Goal: Task Accomplishment & Management: Manage account settings

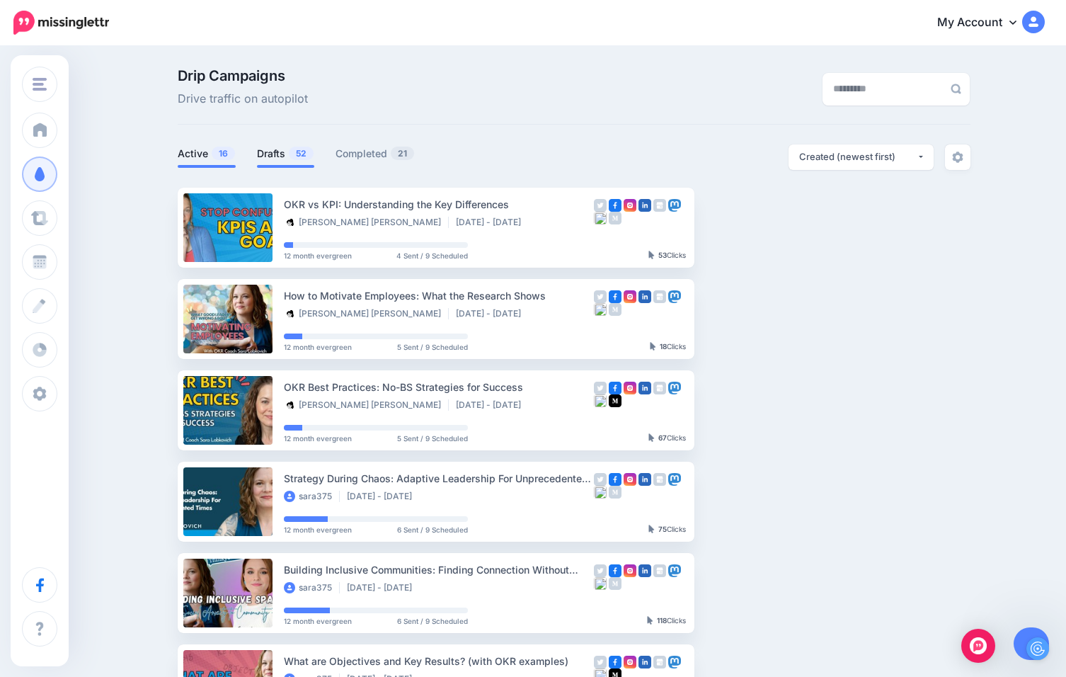
click at [275, 159] on link "Drafts 52" at bounding box center [285, 153] width 57 height 17
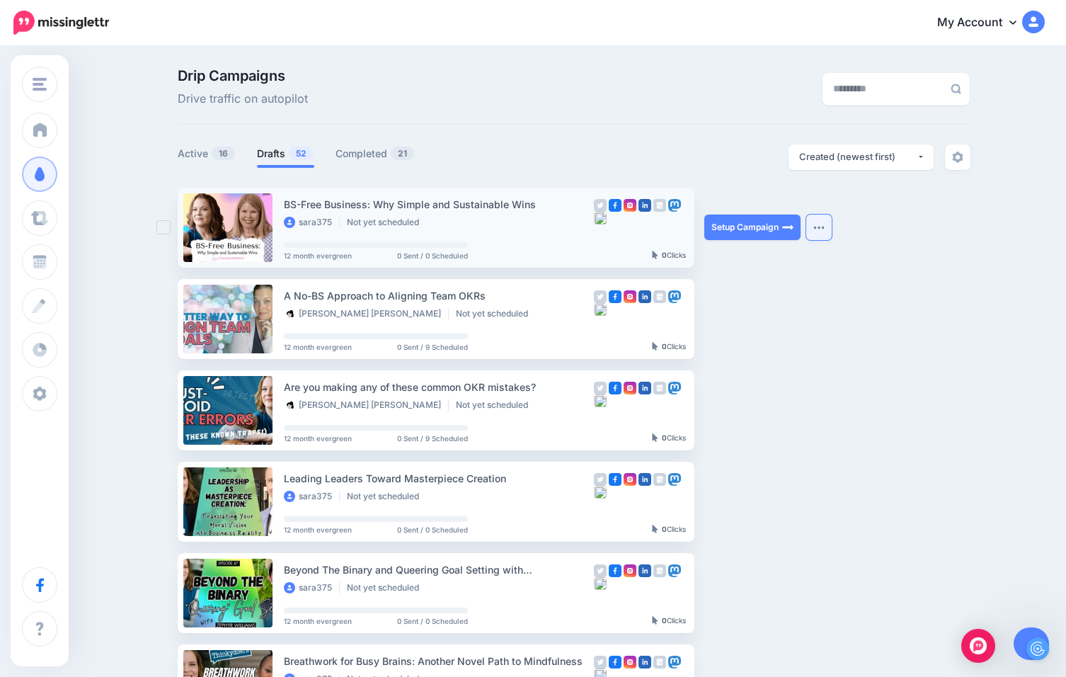
click at [822, 225] on img "button" at bounding box center [818, 227] width 11 height 4
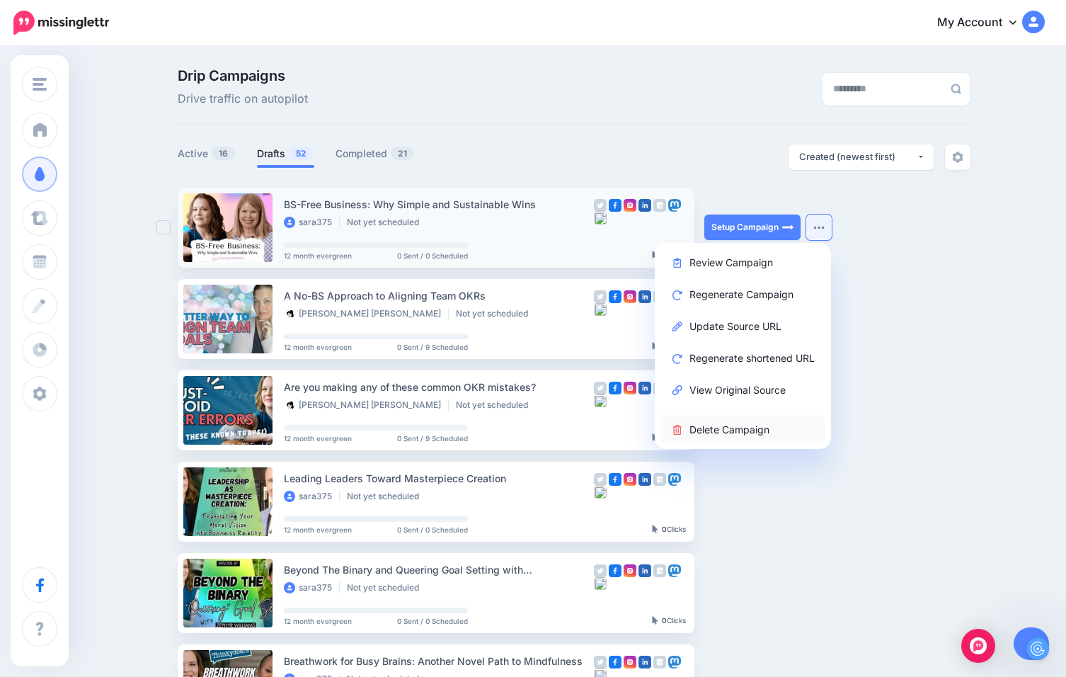
click at [719, 432] on link "Delete Campaign" at bounding box center [742, 429] width 165 height 28
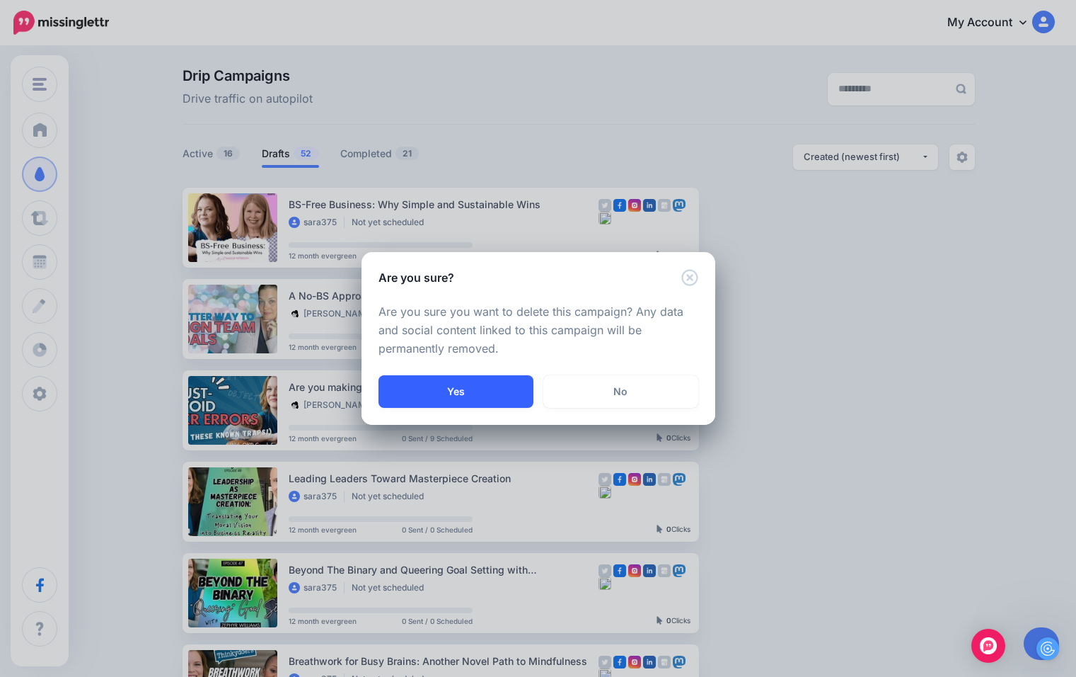
click at [456, 393] on button "Yes" at bounding box center [456, 391] width 155 height 33
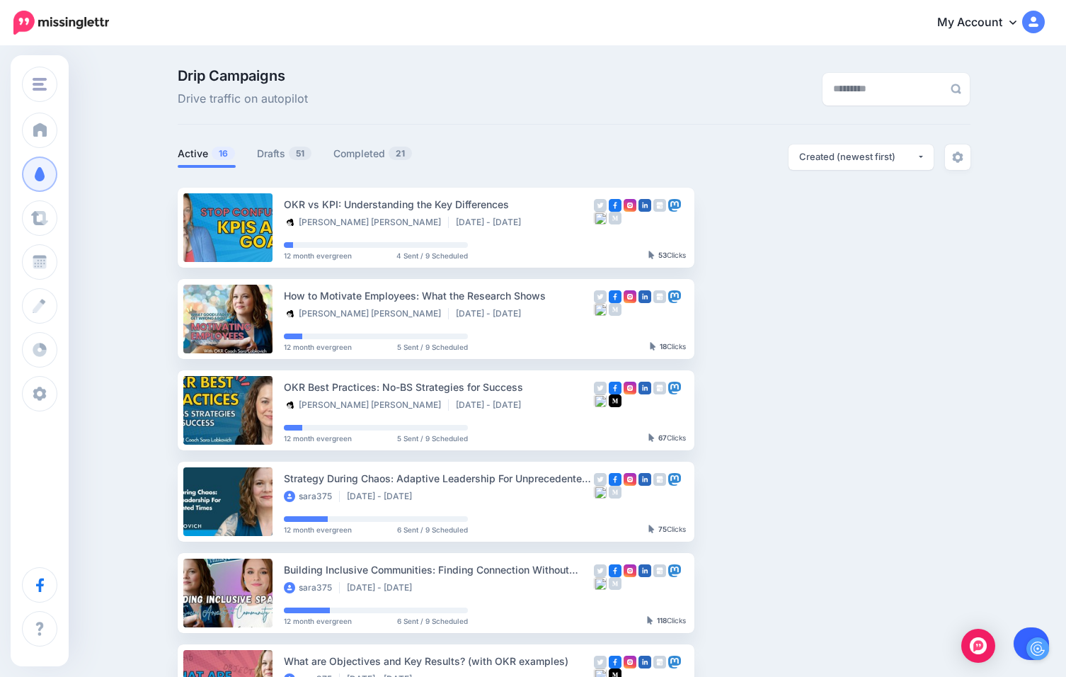
click at [1019, 640] on link at bounding box center [1031, 643] width 36 height 33
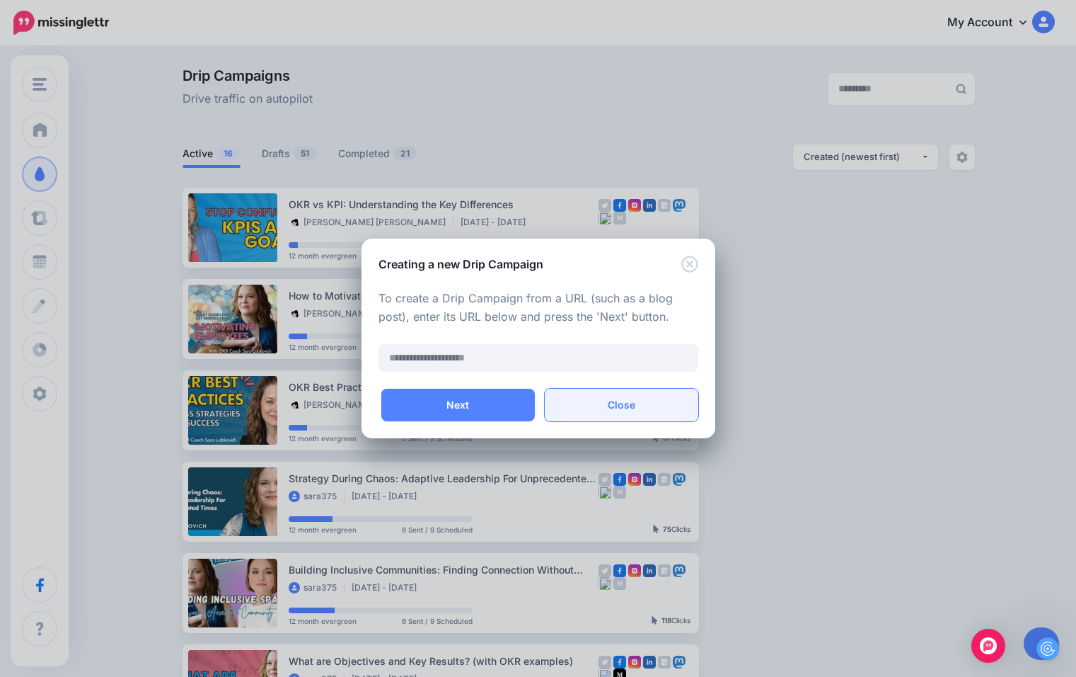
click at [628, 408] on button "Close" at bounding box center [622, 405] width 154 height 33
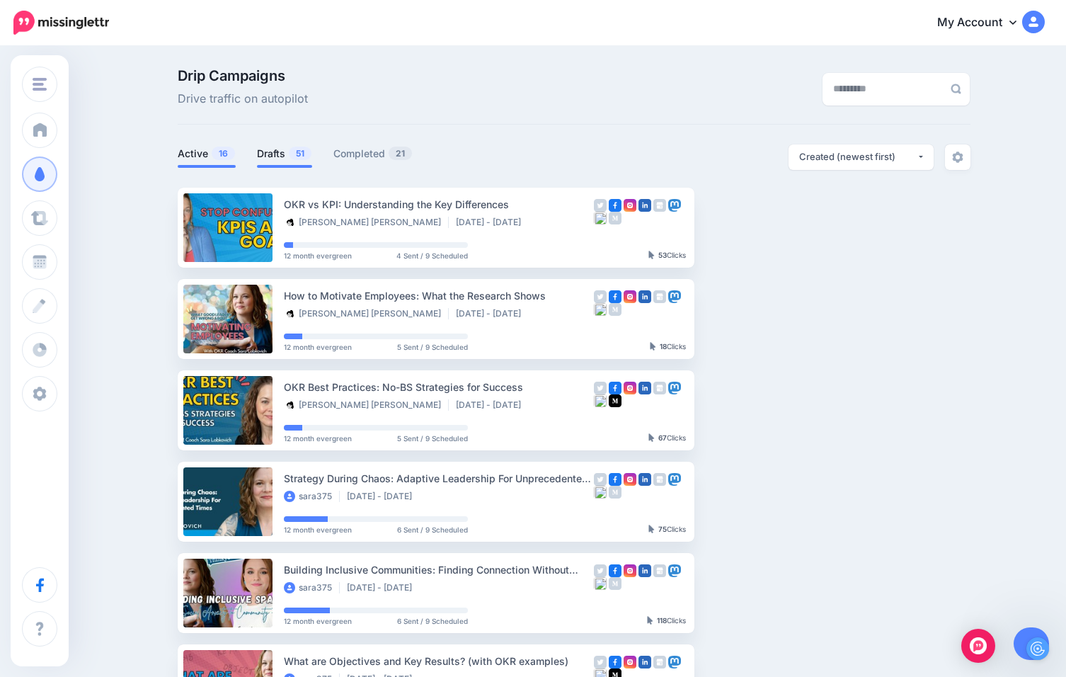
click at [284, 149] on link "Drafts 51" at bounding box center [284, 153] width 55 height 17
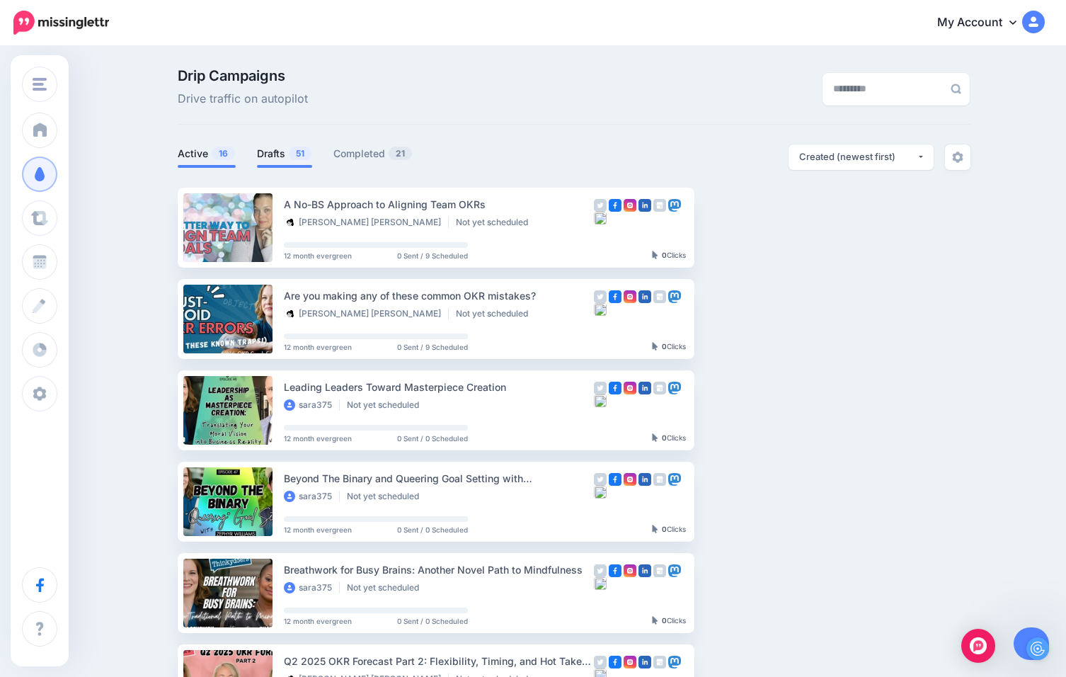
click at [192, 156] on link "Active 16" at bounding box center [207, 153] width 58 height 17
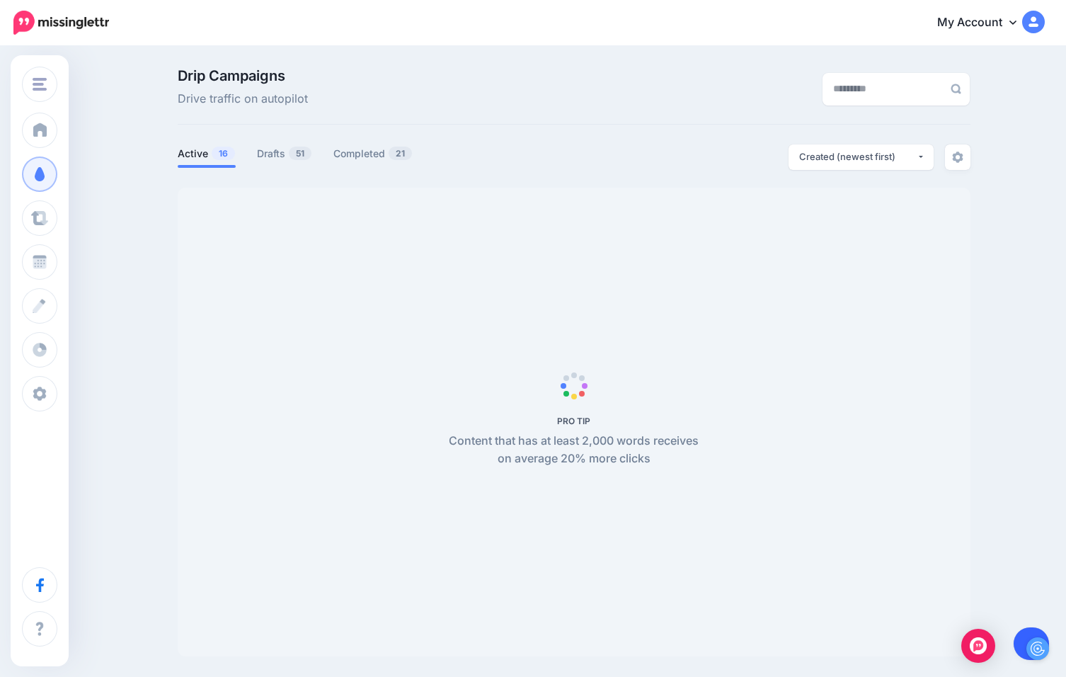
click at [1019, 643] on link at bounding box center [1031, 643] width 36 height 33
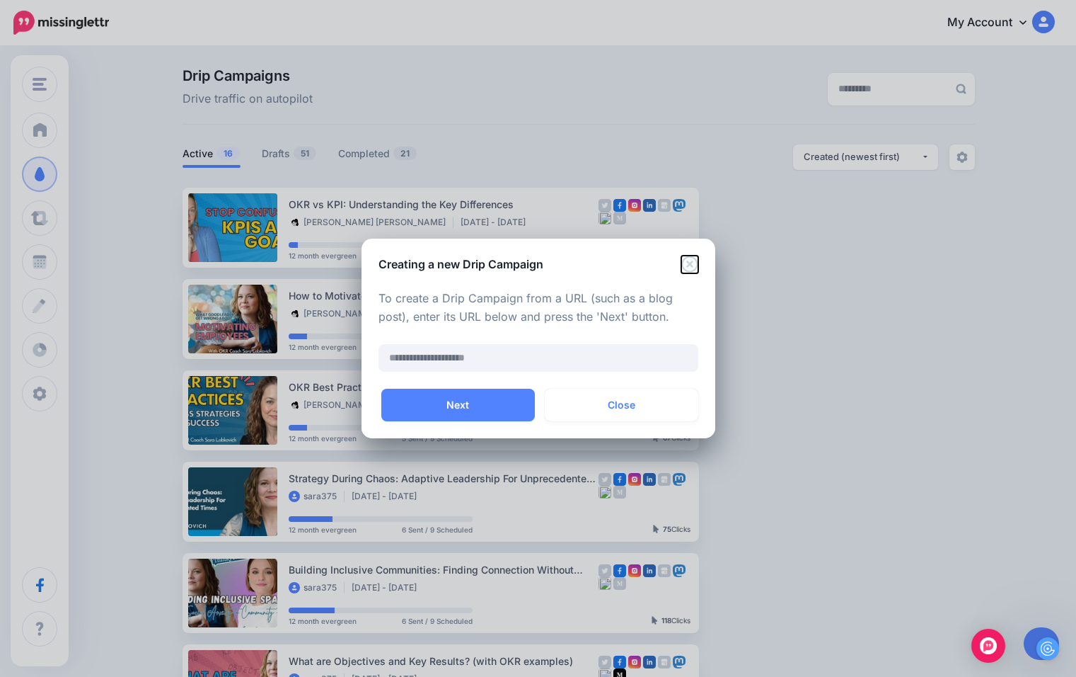
click at [695, 262] on icon "Close" at bounding box center [690, 263] width 17 height 17
